Goal: Transaction & Acquisition: Purchase product/service

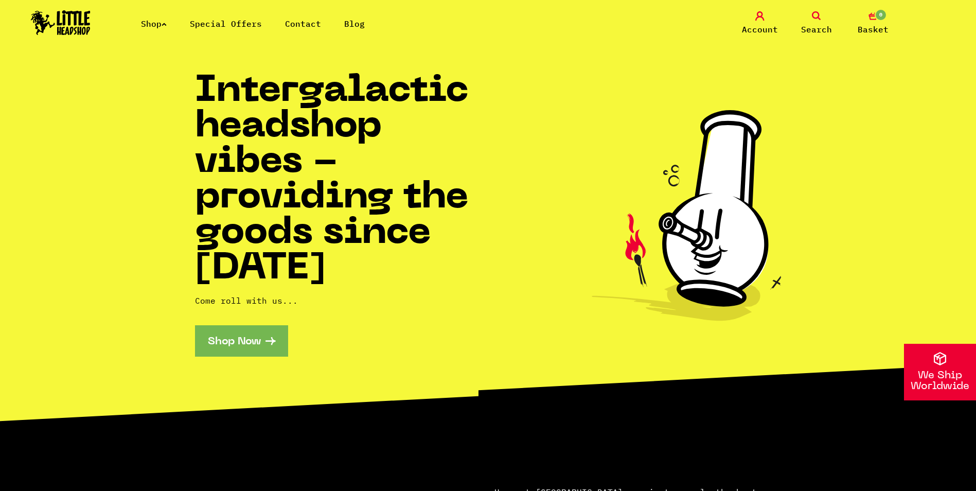
click at [814, 17] on icon at bounding box center [816, 15] width 9 height 9
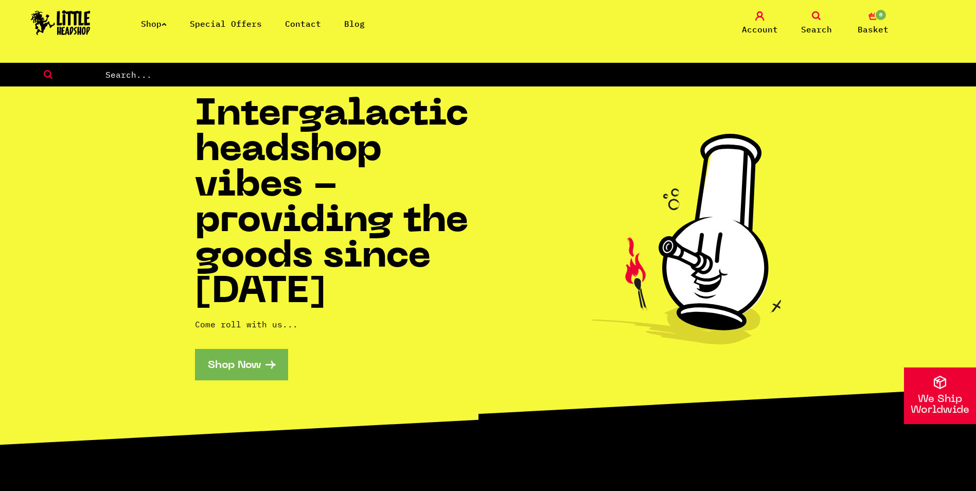
drag, startPoint x: 341, startPoint y: 75, endPoint x: 347, endPoint y: 83, distance: 10.3
click at [342, 78] on input "text" at bounding box center [540, 74] width 872 height 13
click at [167, 26] on link "Shop" at bounding box center [154, 24] width 26 height 10
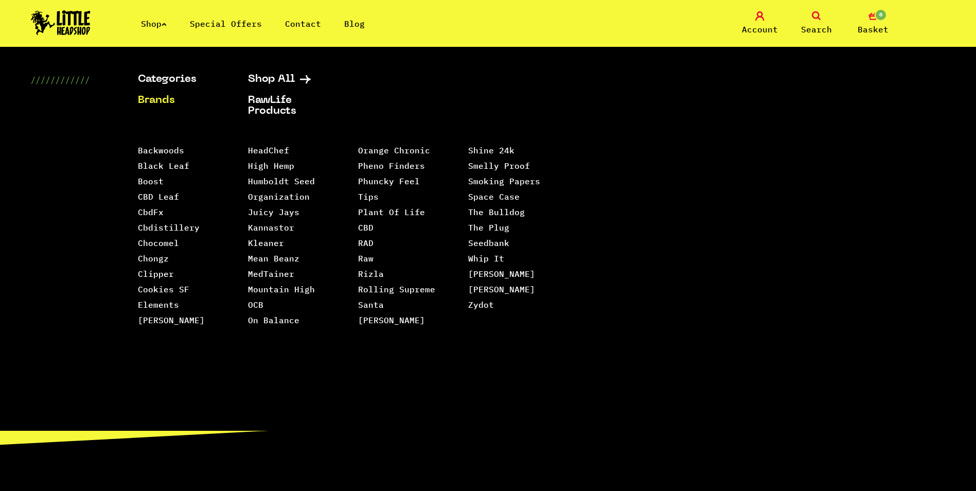
click at [810, 23] on link "Search" at bounding box center [816, 23] width 51 height 24
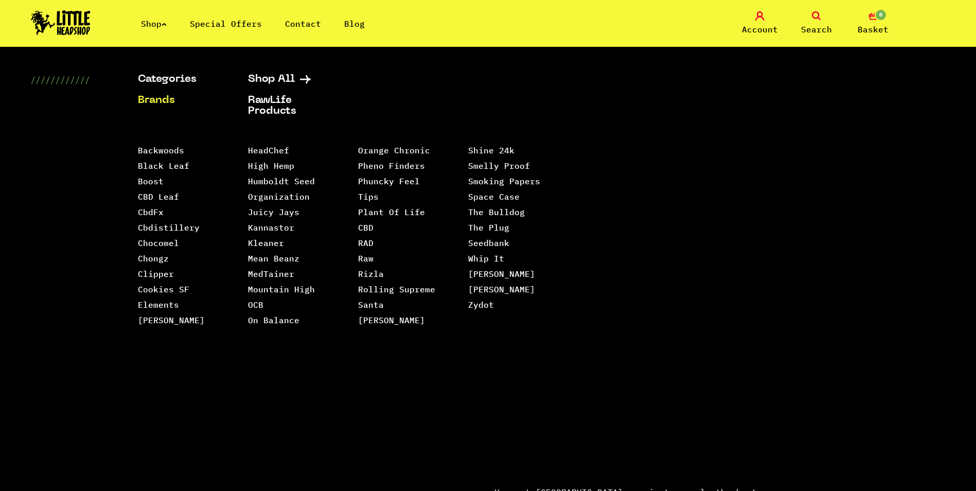
click at [824, 21] on link "Search" at bounding box center [816, 23] width 51 height 24
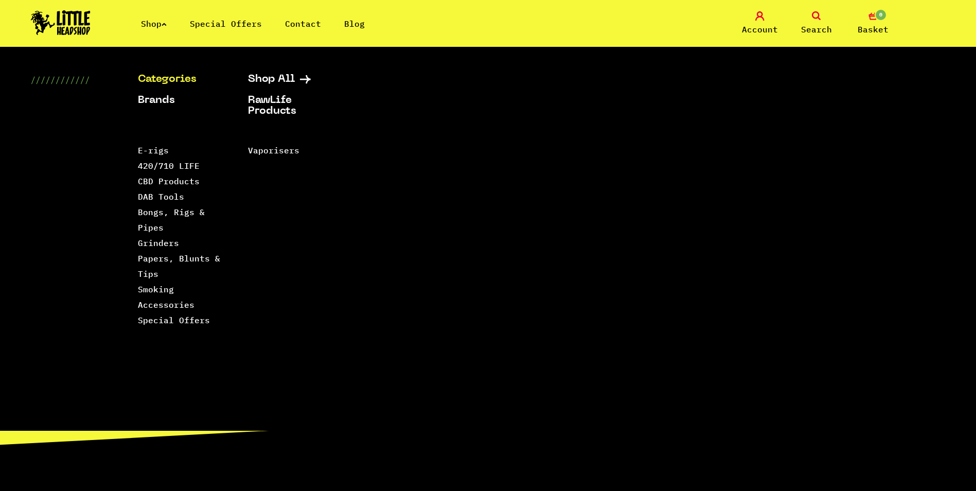
click at [183, 82] on link "Categories" at bounding box center [180, 79] width 84 height 11
click at [159, 149] on link "E-rigs" at bounding box center [153, 150] width 31 height 10
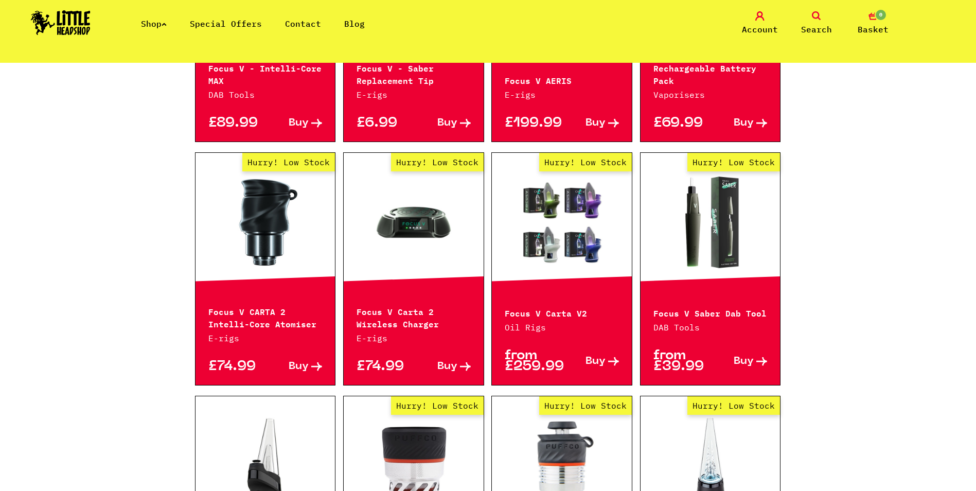
scroll to position [412, 0]
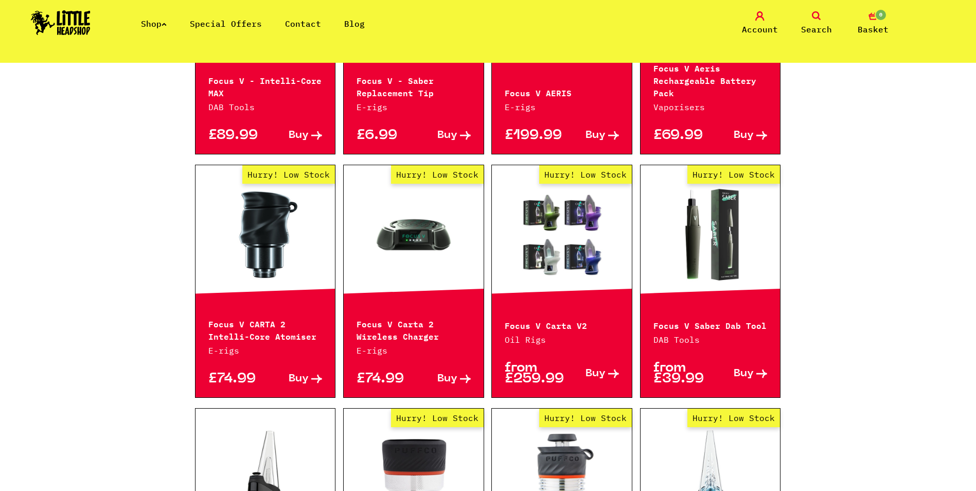
click at [605, 369] on span "Buy" at bounding box center [596, 374] width 20 height 11
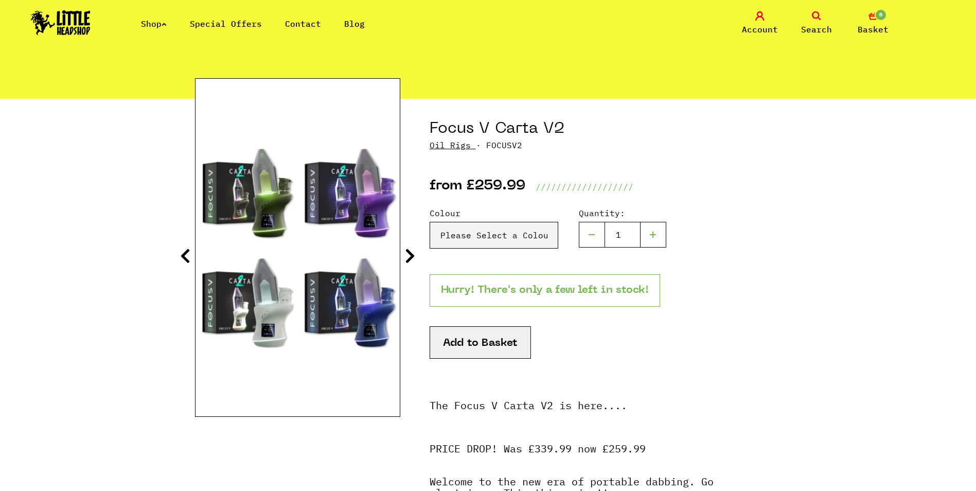
scroll to position [206, 0]
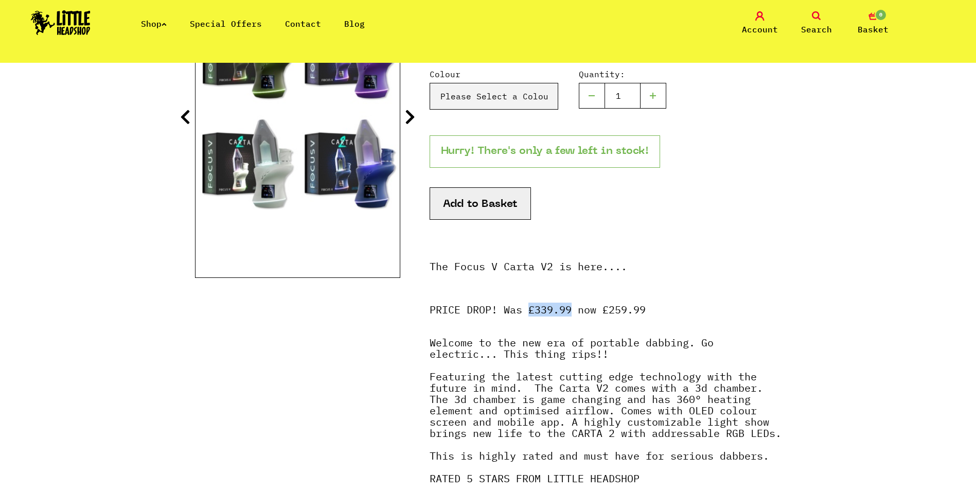
drag, startPoint x: 572, startPoint y: 309, endPoint x: 531, endPoint y: 311, distance: 41.7
click at [531, 311] on p "PRICE DROP! Was £339.99 now £259.99" at bounding box center [606, 315] width 352 height 22
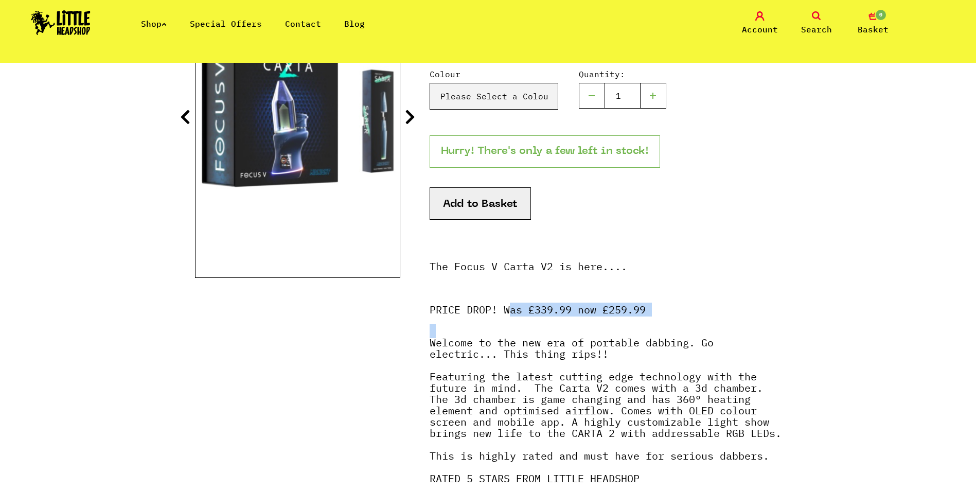
drag, startPoint x: 531, startPoint y: 311, endPoint x: 508, endPoint y: 327, distance: 27.7
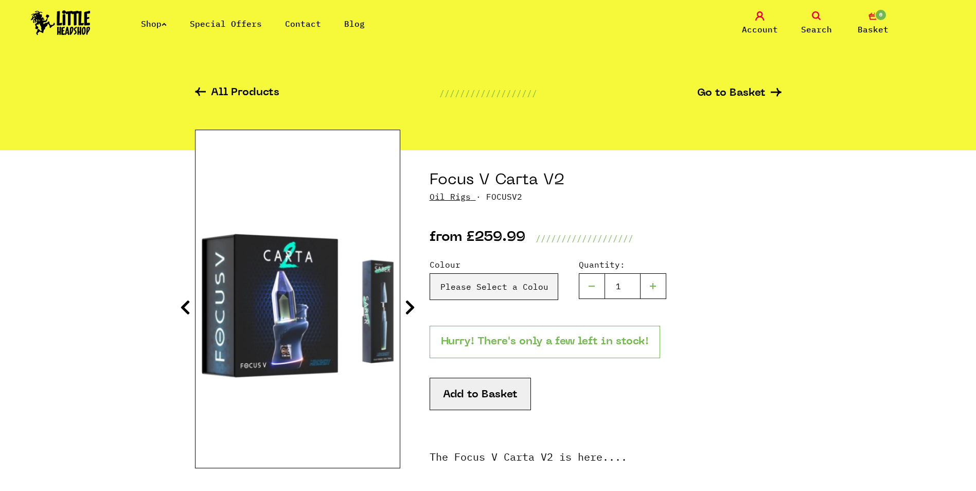
scroll to position [51, 0]
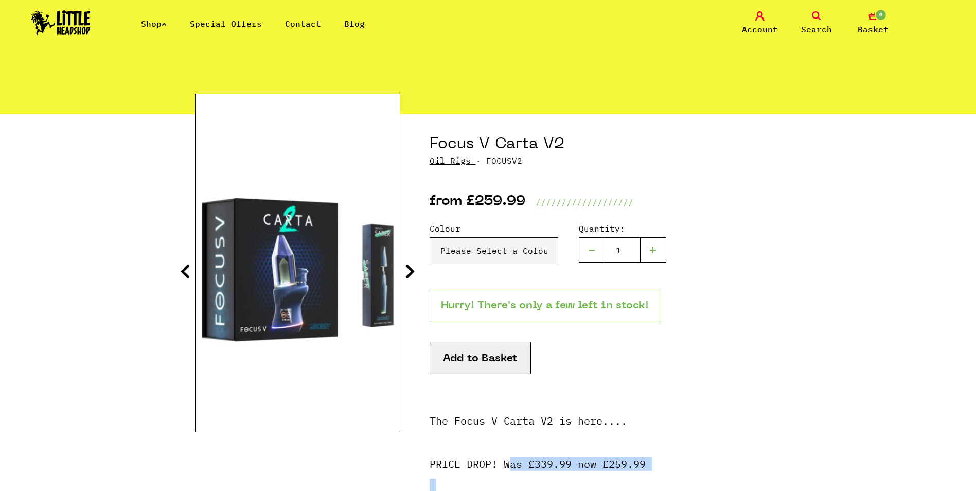
click at [408, 268] on icon at bounding box center [410, 271] width 10 height 16
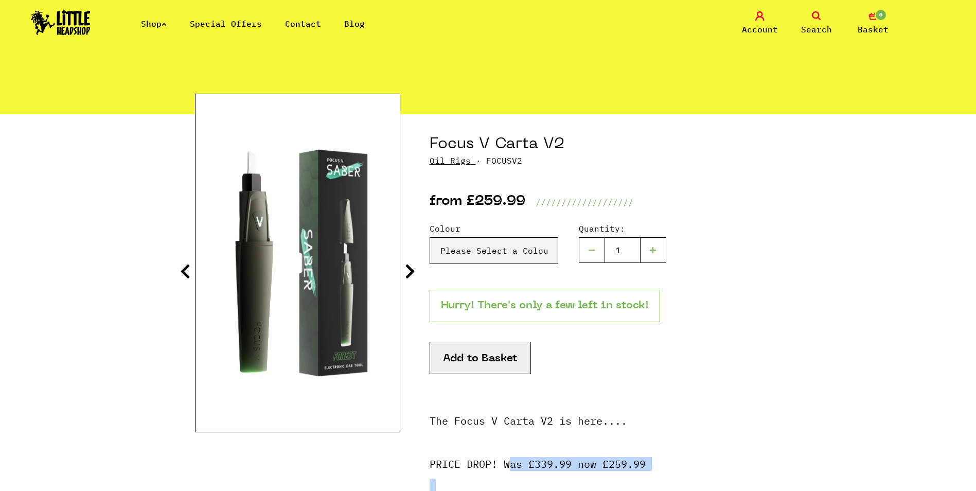
click at [407, 269] on icon at bounding box center [410, 271] width 10 height 16
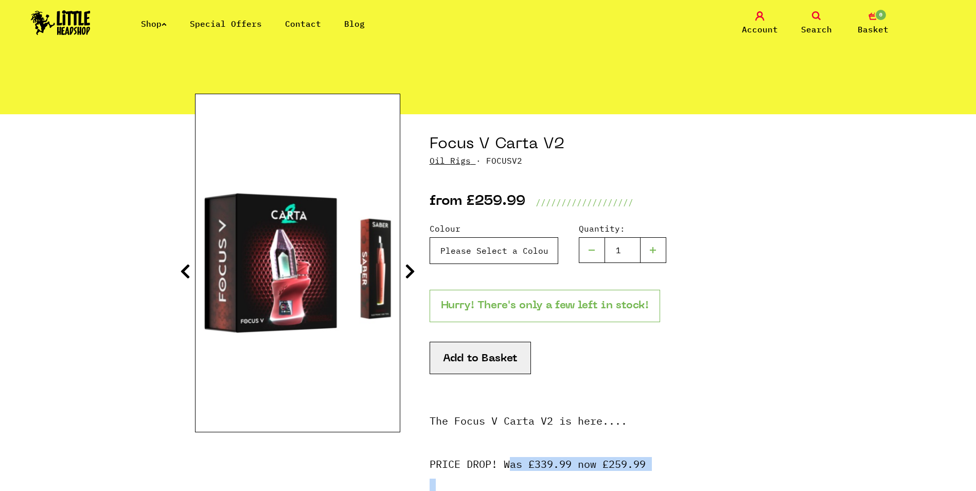
click at [529, 252] on select "Please Select a Colour Classic (Black) - £259.99 Focus V Carta V2 - Mint - £259…" at bounding box center [494, 250] width 129 height 27
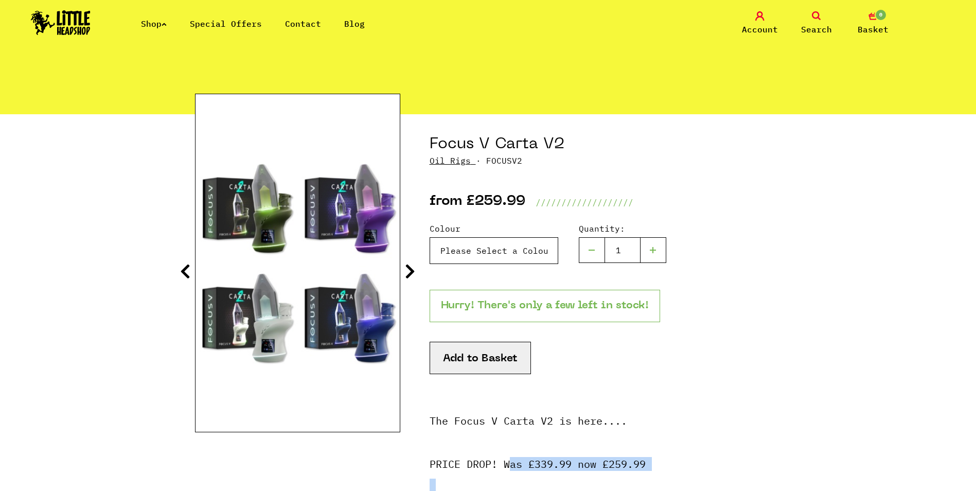
click at [430, 237] on select "Please Select a Colour Classic (Black) - £259.99 Focus V Carta V2 - Mint - £259…" at bounding box center [494, 250] width 129 height 27
click at [539, 253] on select "Please Select a Colour Classic (Black) - £259.99 Focus V Carta V2 - Mint - £259…" at bounding box center [494, 250] width 129 height 27
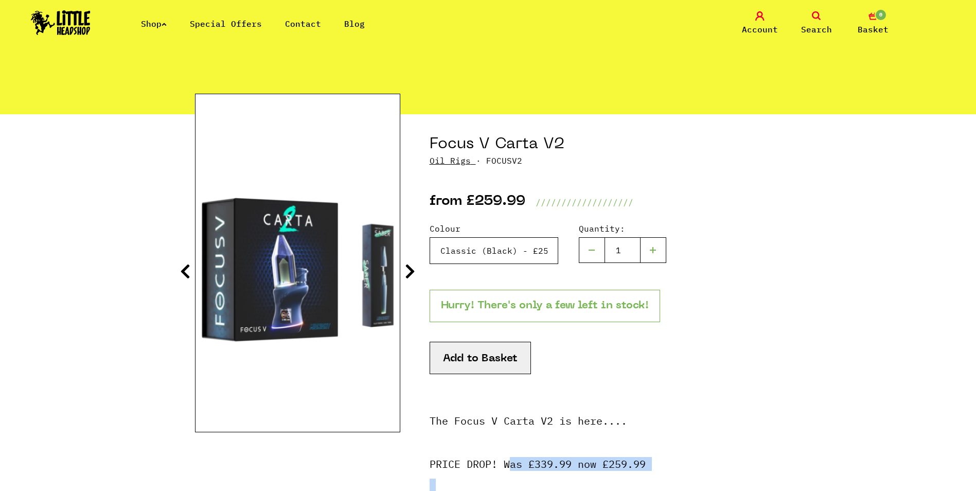
select select "1409"
click at [430, 237] on select "Please Select a Colour Classic (Black) - £259.99 Focus V Carta V2 - Mint - £259…" at bounding box center [494, 250] width 129 height 27
click at [528, 252] on select "Please Select a Colour Classic (Black) - £259.99 Focus V Carta V2 - Mint - £259…" at bounding box center [494, 250] width 129 height 27
click at [407, 268] on icon at bounding box center [410, 271] width 10 height 16
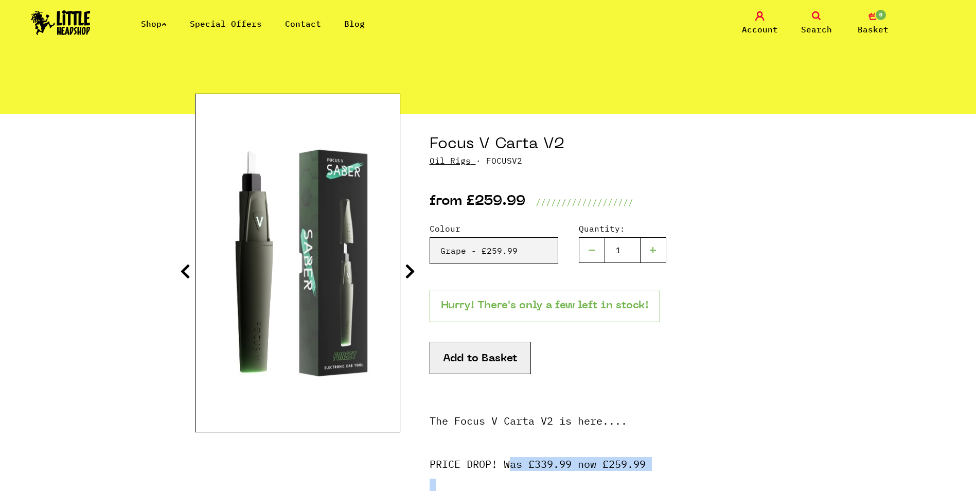
click at [407, 267] on icon at bounding box center [410, 271] width 10 height 16
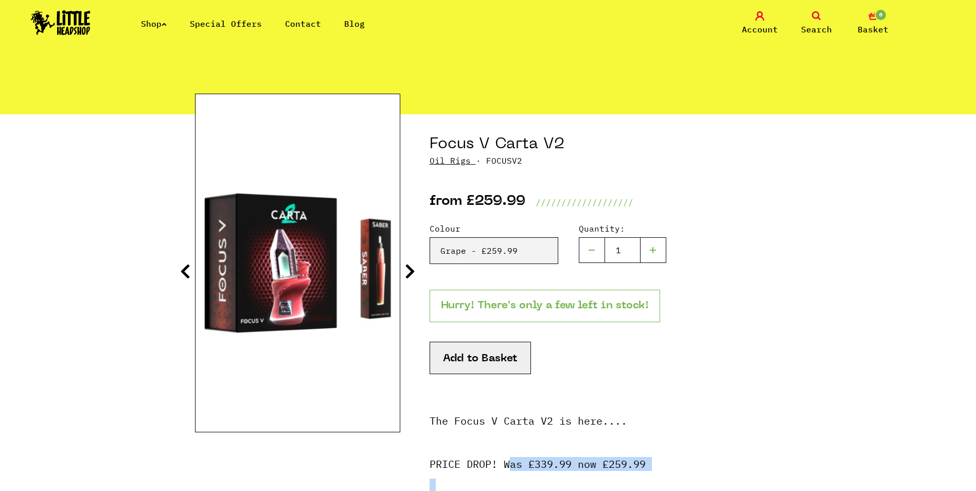
click at [407, 267] on icon at bounding box center [410, 271] width 10 height 16
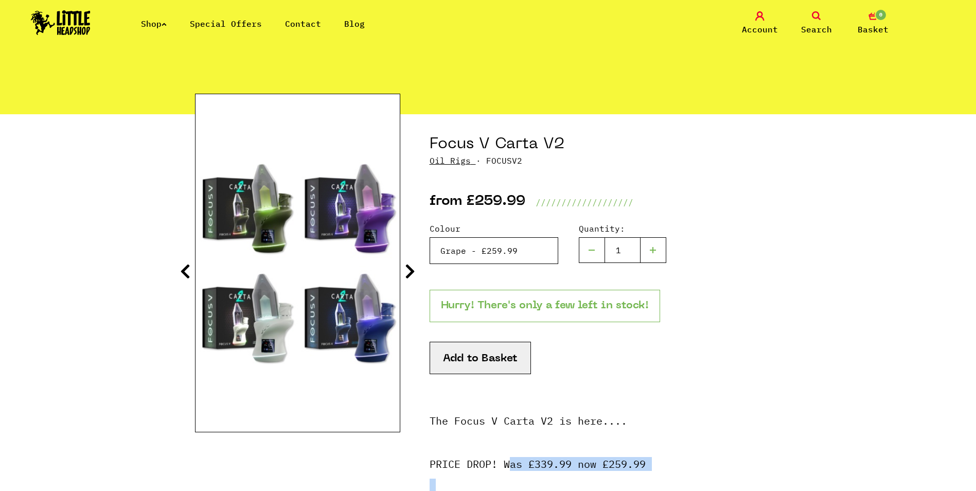
click at [522, 247] on select "Please Select a Colour Classic (Black) - £259.99 Focus V Carta V2 - Mint - £259…" at bounding box center [494, 250] width 129 height 27
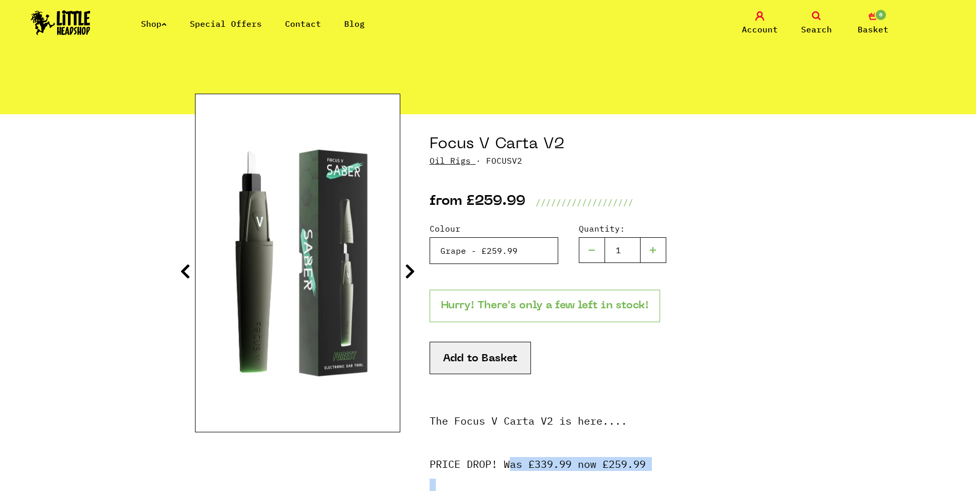
click at [430, 237] on select "Please Select a Colour Classic (Black) - £259.99 Focus V Carta V2 - Mint - £259…" at bounding box center [494, 250] width 129 height 27
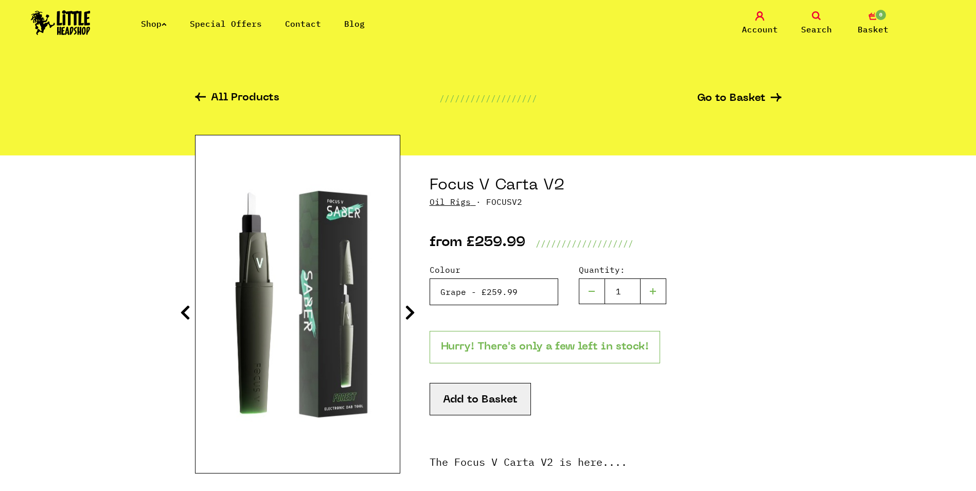
scroll to position [0, 0]
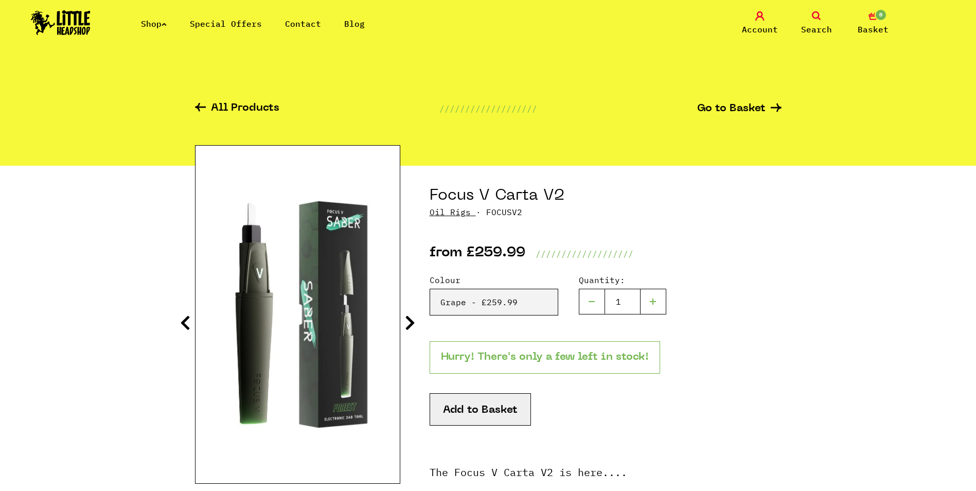
click at [413, 317] on icon at bounding box center [410, 323] width 10 height 16
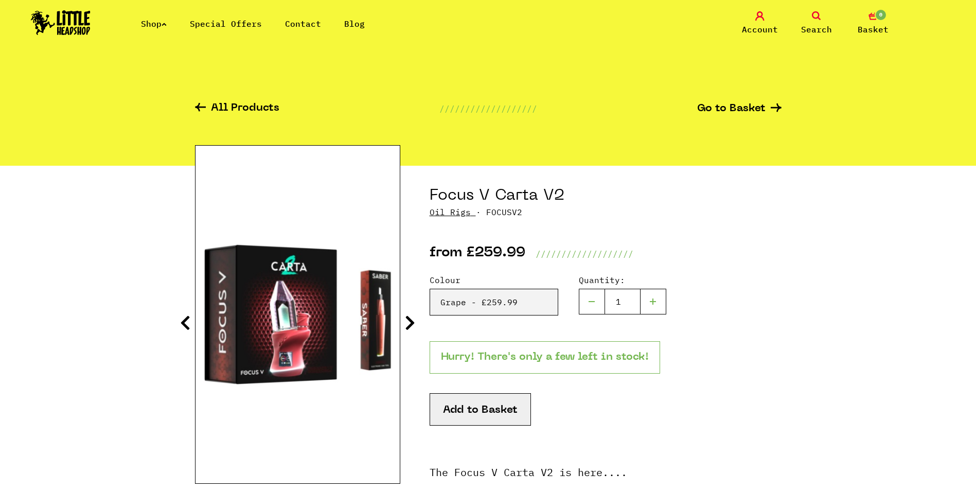
click at [413, 317] on icon at bounding box center [410, 323] width 10 height 16
